Goal: Transaction & Acquisition: Purchase product/service

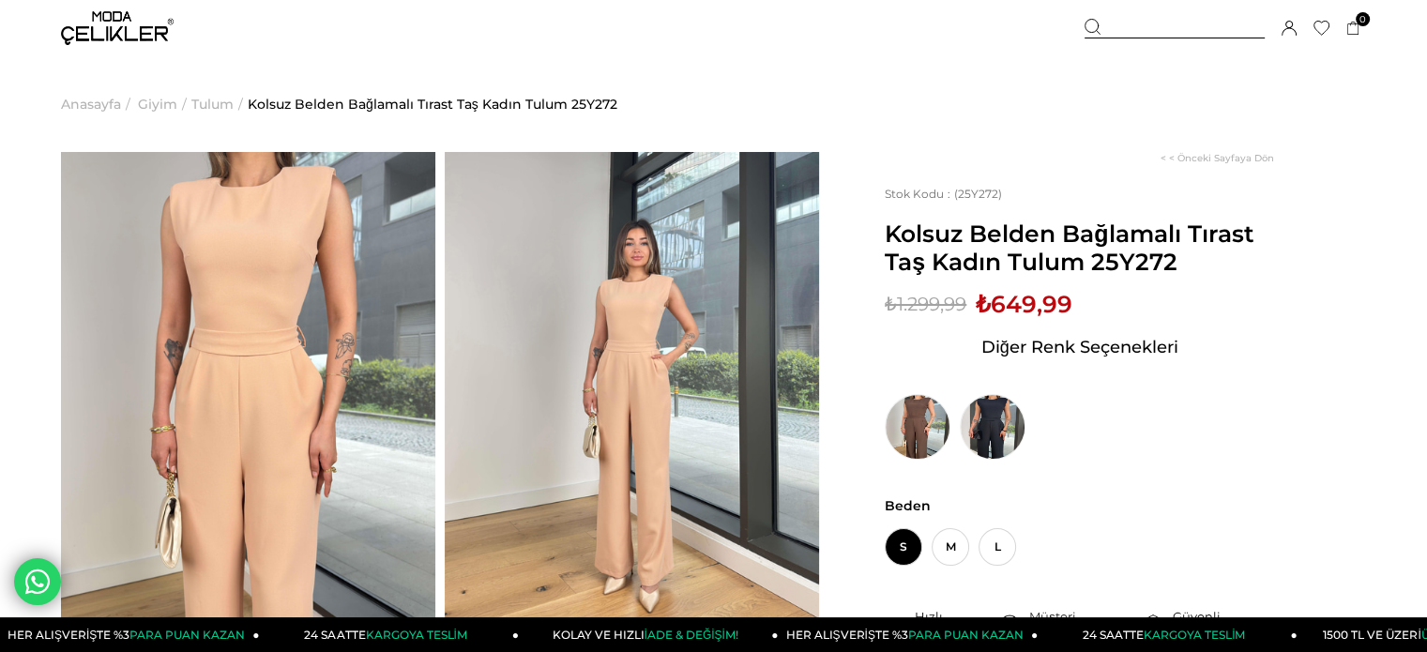
click at [213, 104] on span "Tulum" at bounding box center [212, 104] width 42 height 96
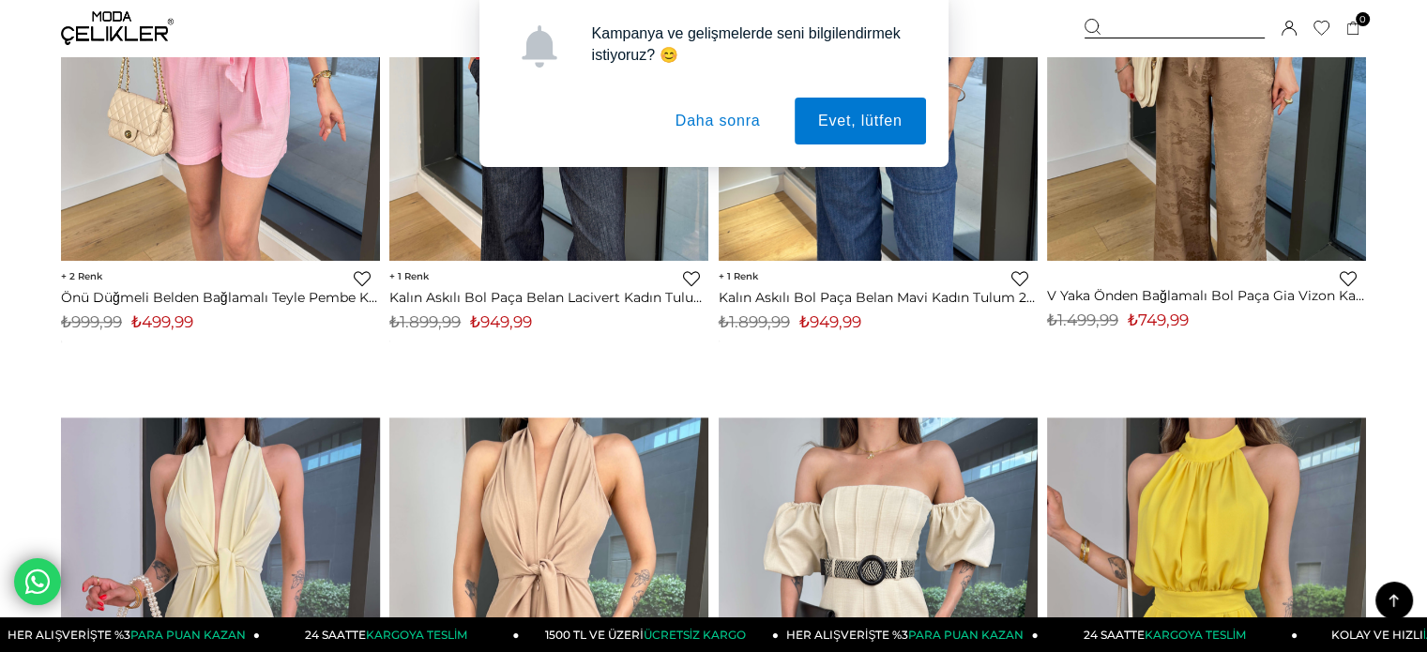
scroll to position [1689, 0]
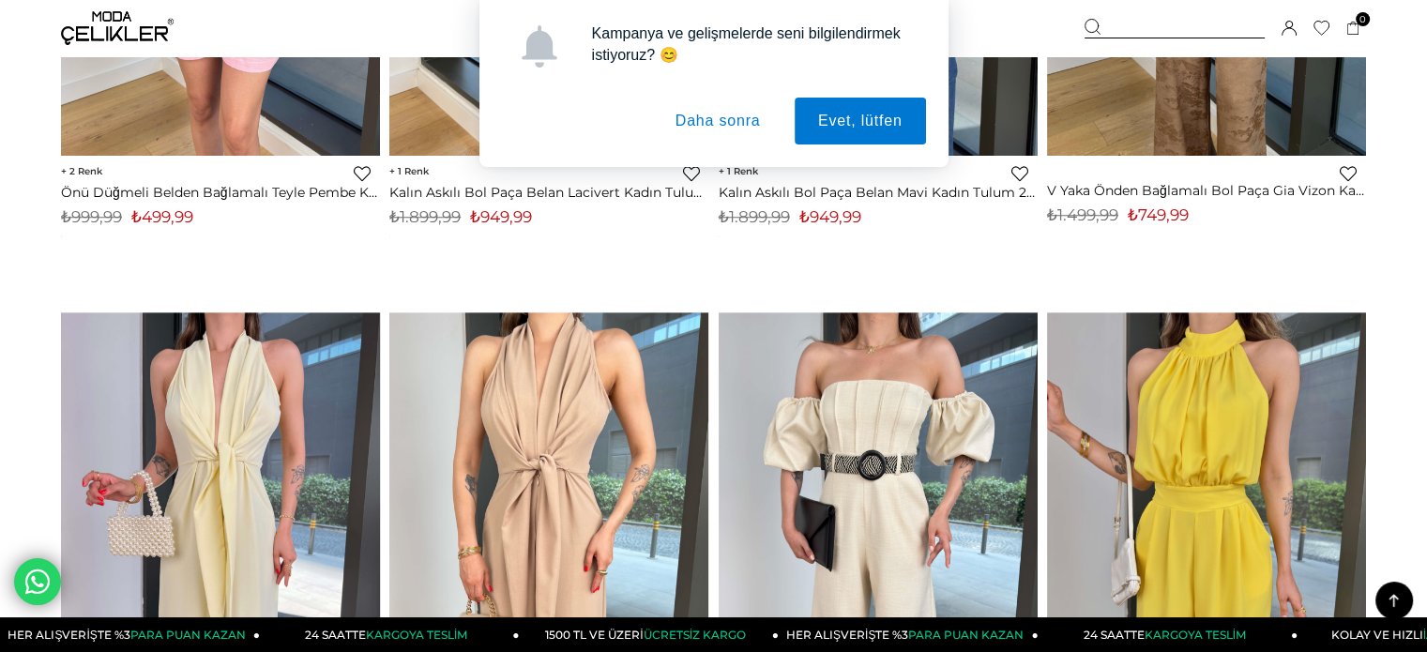
click at [708, 131] on button "Daha sonra" at bounding box center [718, 121] width 132 height 47
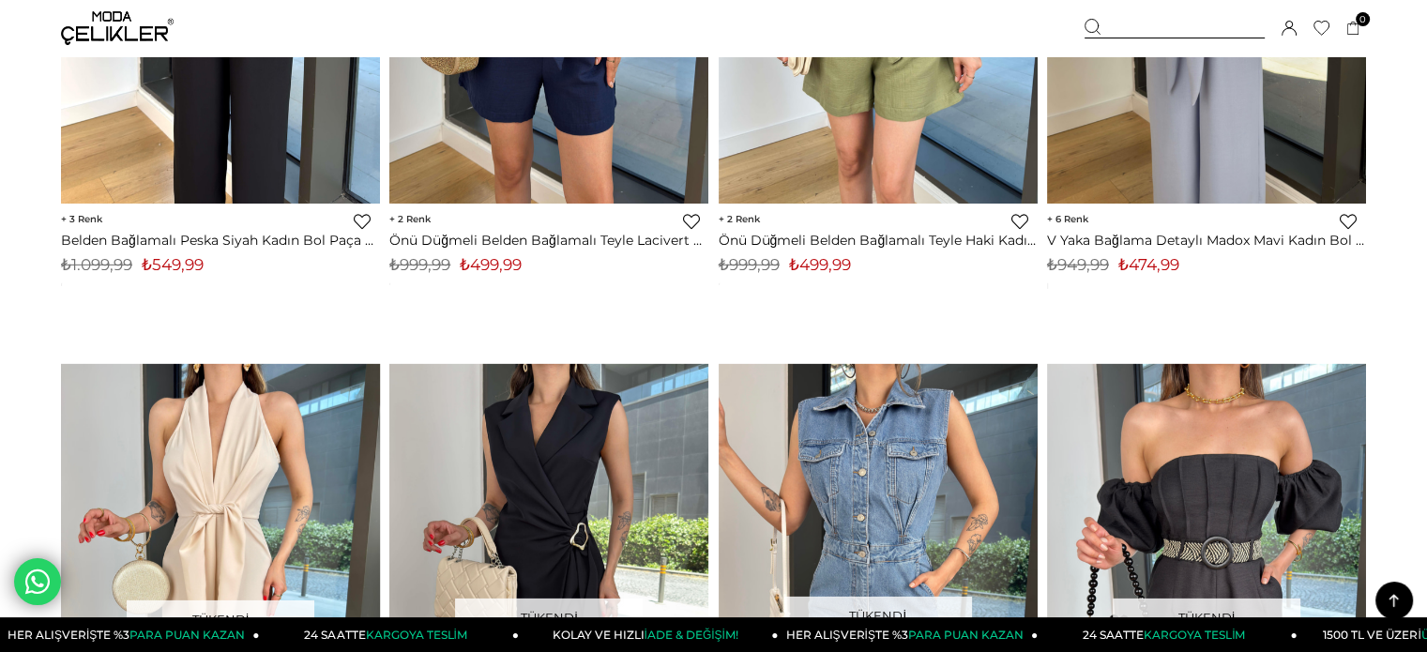
scroll to position [6098, 0]
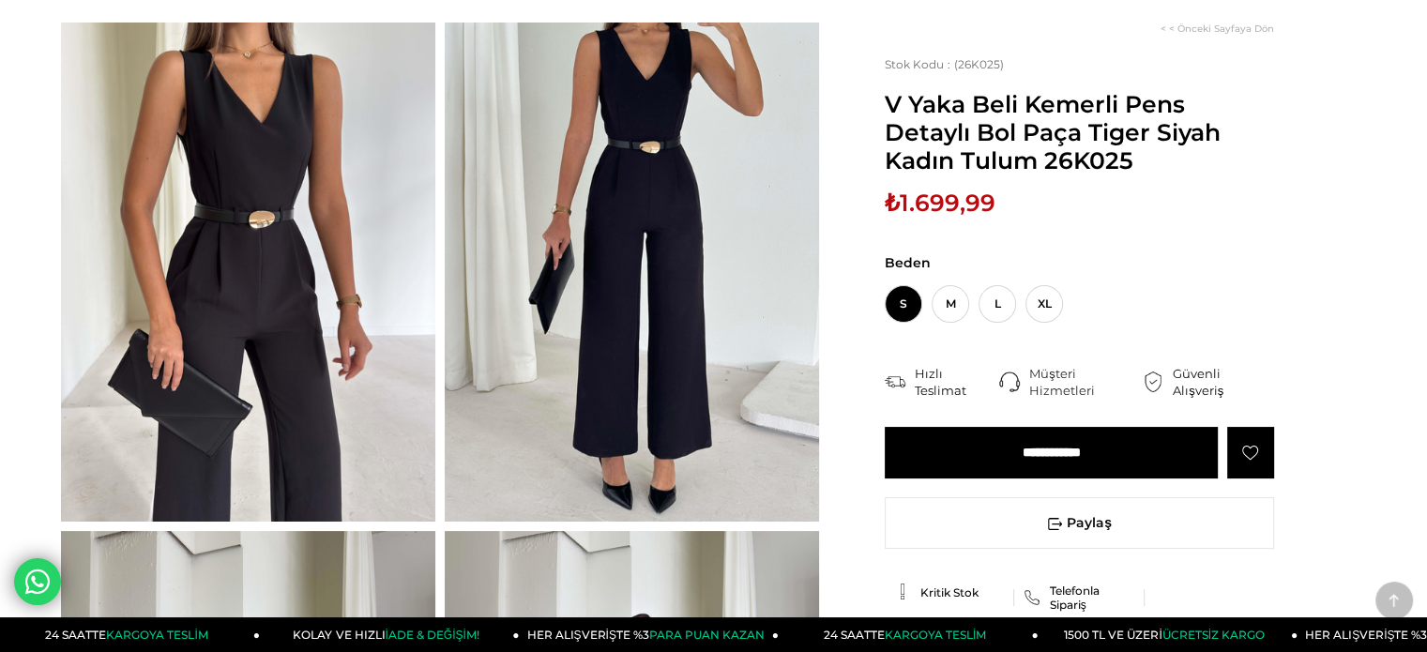
scroll to position [94, 0]
